Goal: Contribute content

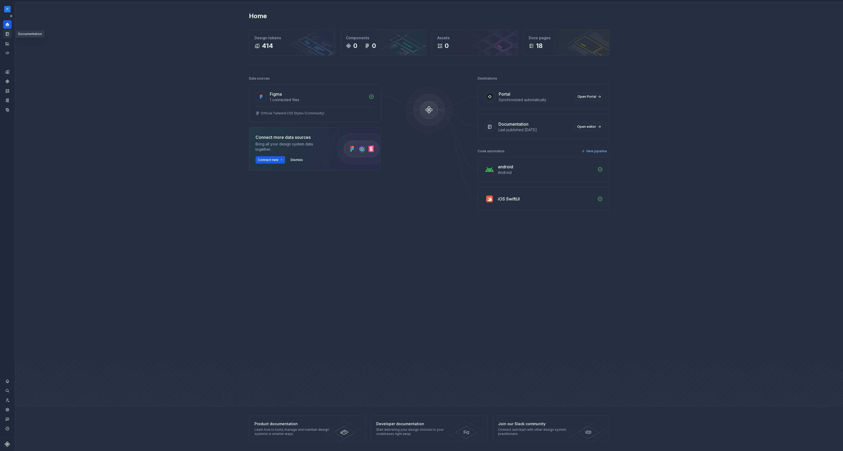
click at [9, 32] on icon "Documentation" at bounding box center [7, 33] width 3 height 3
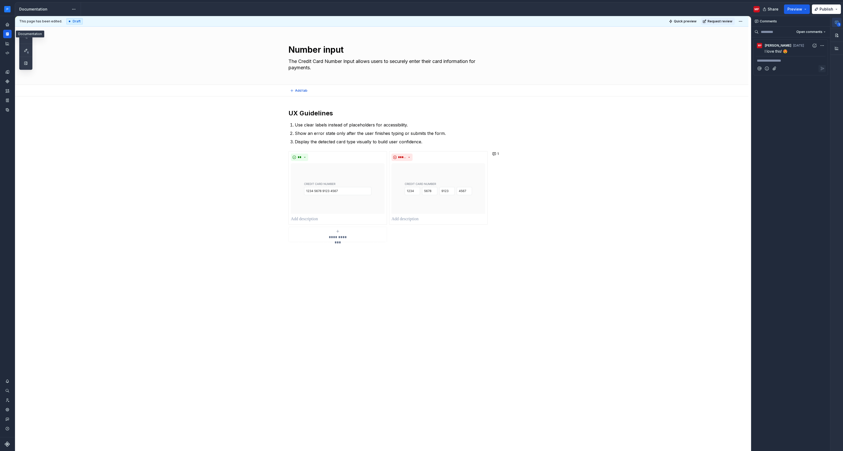
type textarea "*"
